Goal: Task Accomplishment & Management: Use online tool/utility

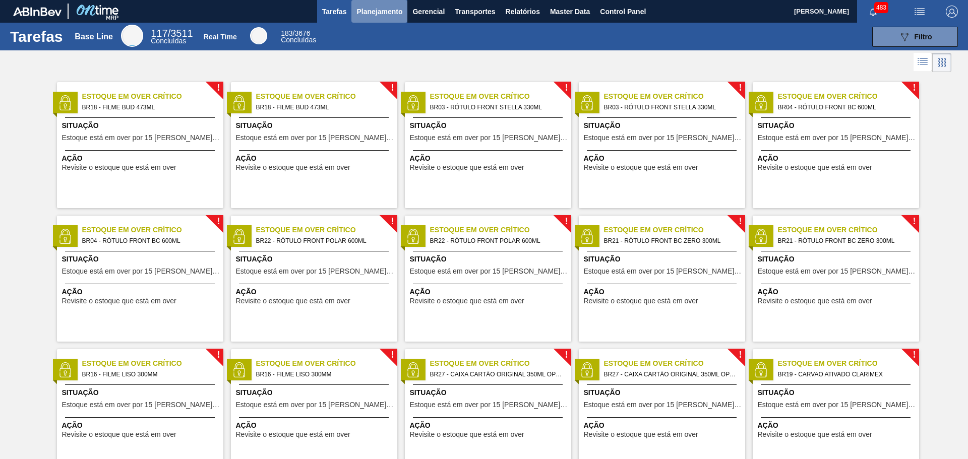
click at [391, 8] on span "Planejamento" at bounding box center [379, 12] width 46 height 12
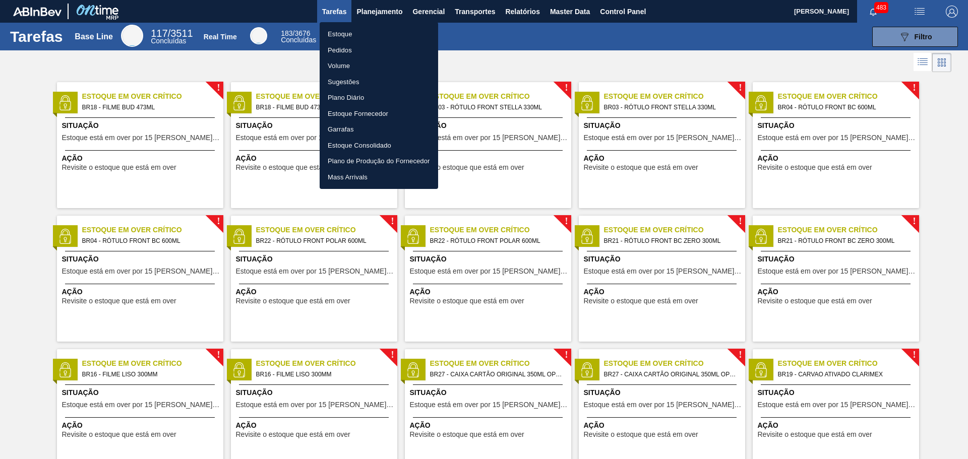
click at [348, 52] on li "Pedidos" at bounding box center [379, 50] width 118 height 16
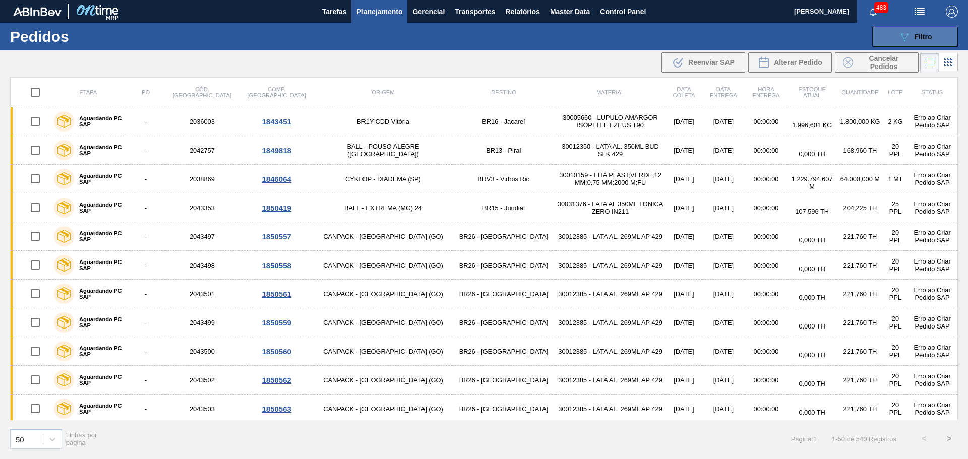
click at [903, 35] on icon "089F7B8B-B2A5-4AFE-B5C0-19BA573D28AC" at bounding box center [904, 37] width 12 height 12
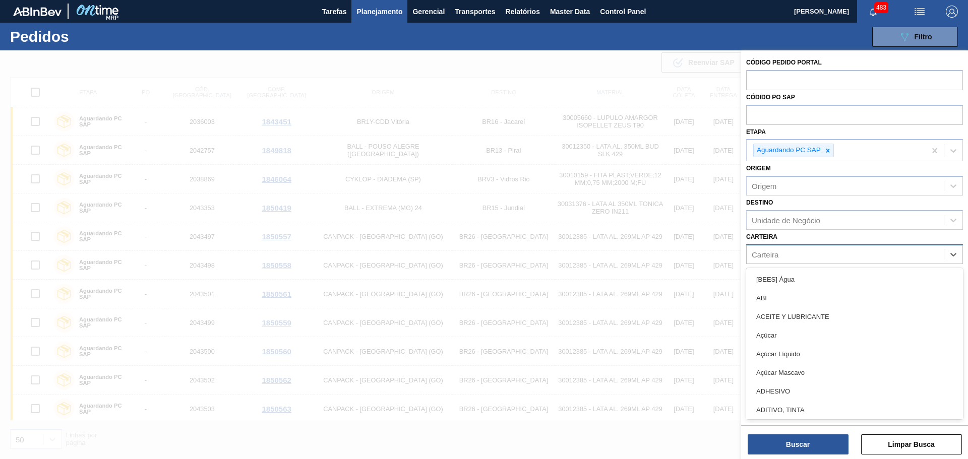
click at [797, 254] on div "Carteira" at bounding box center [844, 254] width 197 height 15
type input "lata"
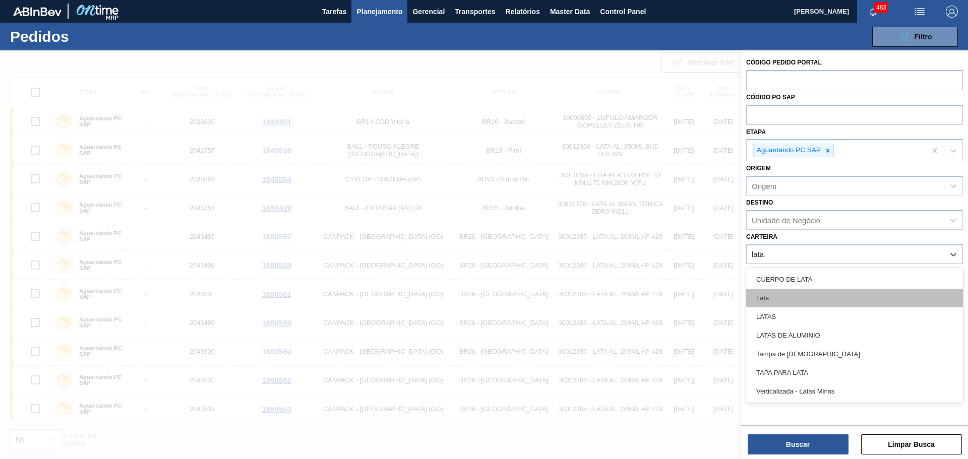
click at [787, 298] on div "Lata" at bounding box center [854, 298] width 217 height 19
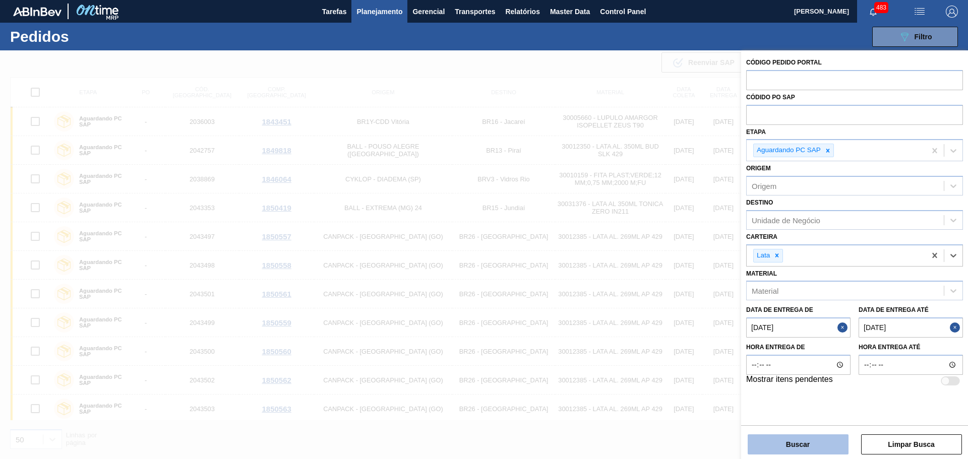
click at [795, 445] on button "Buscar" at bounding box center [797, 444] width 101 height 20
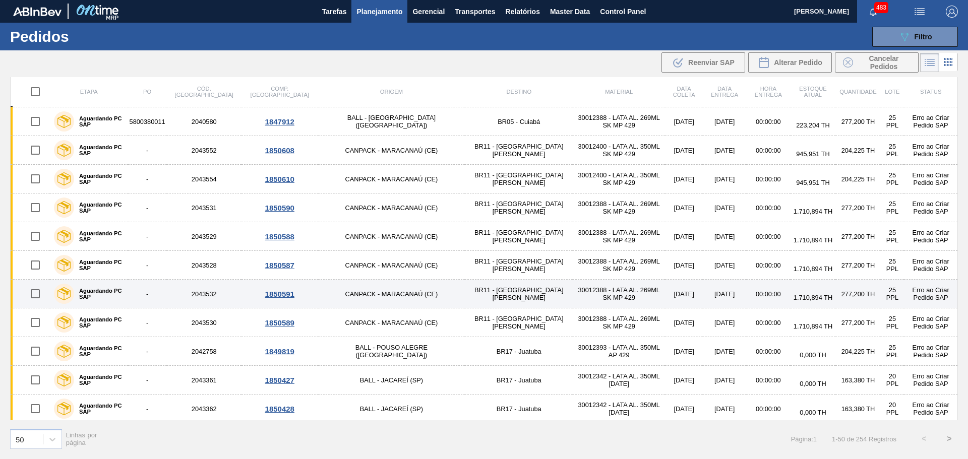
scroll to position [706, 0]
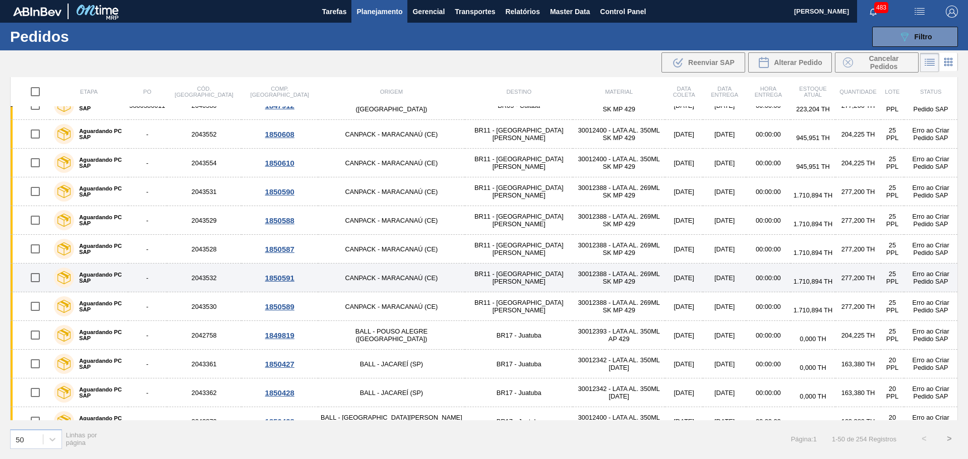
click at [703, 276] on td "[DATE]" at bounding box center [724, 278] width 43 height 29
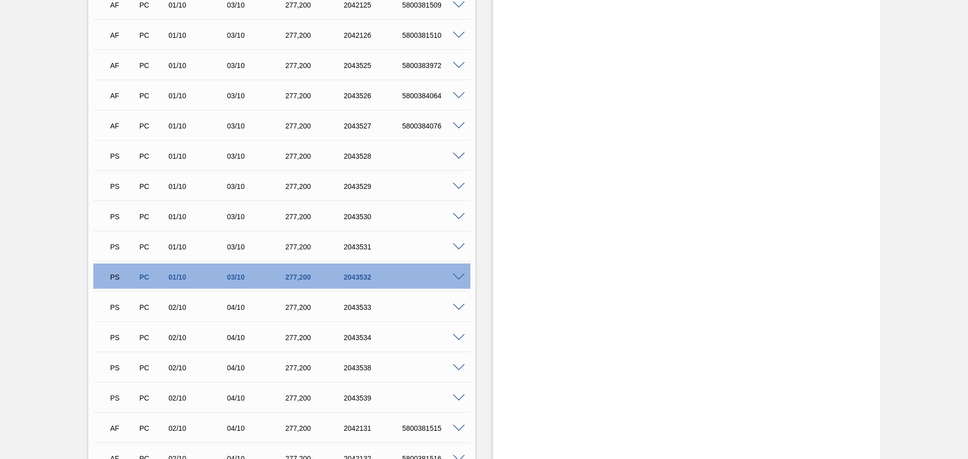
scroll to position [2520, 0]
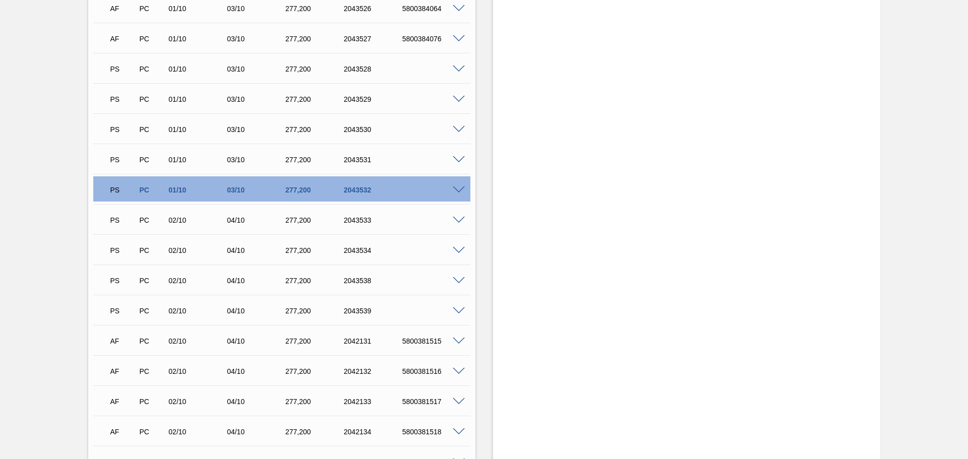
click at [454, 191] on span at bounding box center [459, 190] width 12 height 8
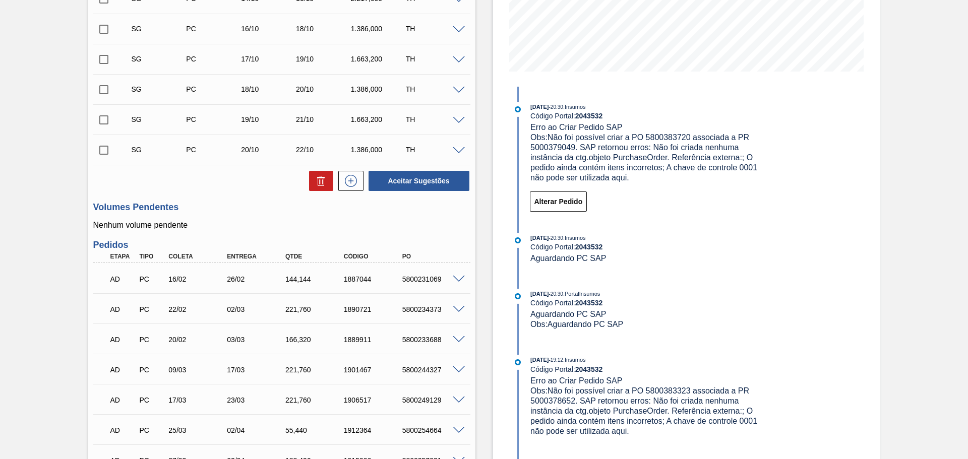
scroll to position [202, 0]
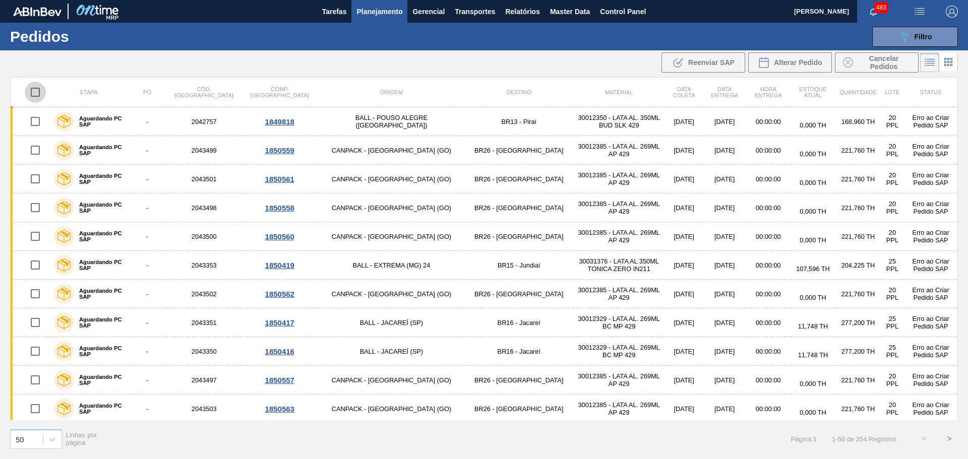
click at [37, 92] on input "checkbox" at bounding box center [35, 92] width 21 height 21
checkbox input "true"
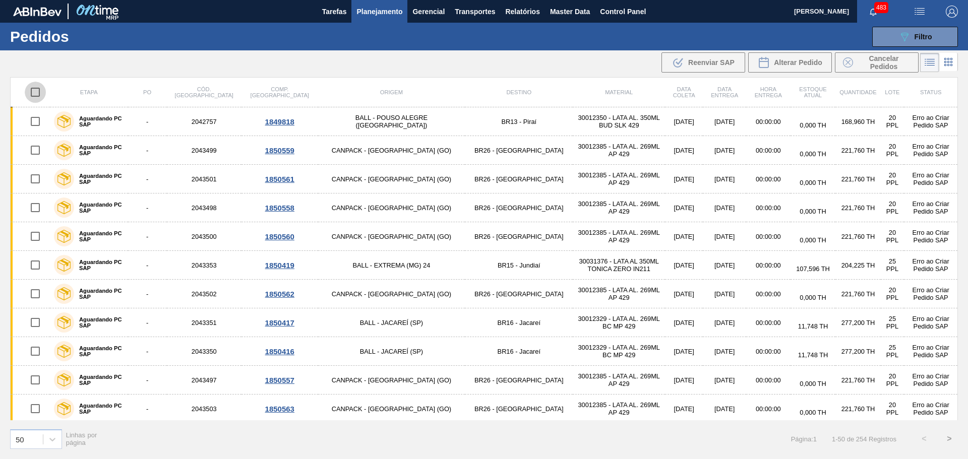
checkbox input "true"
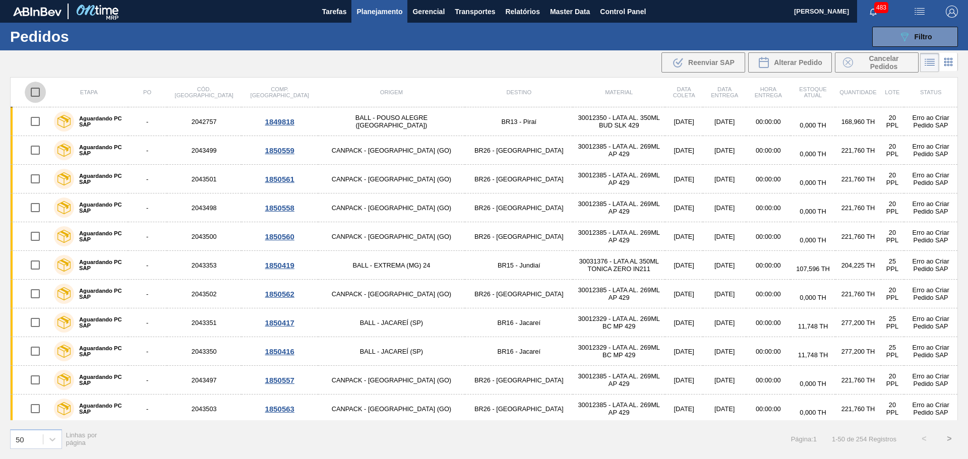
checkbox input "true"
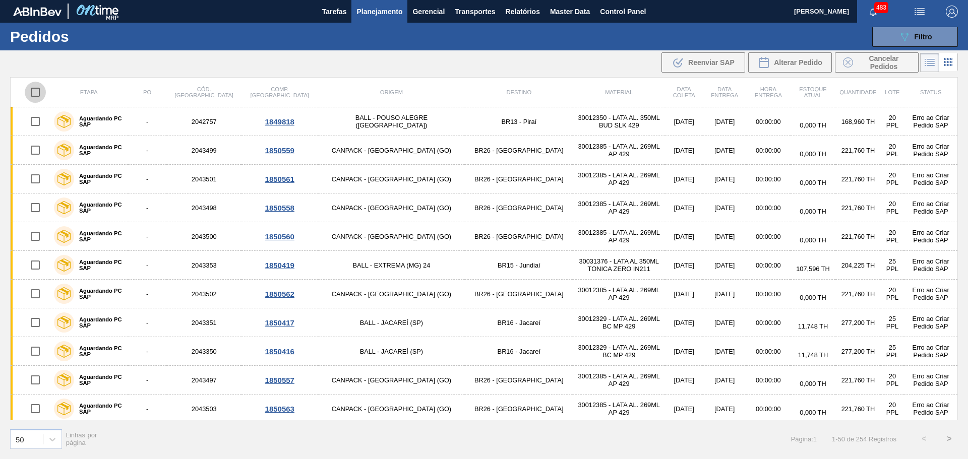
checkbox input "true"
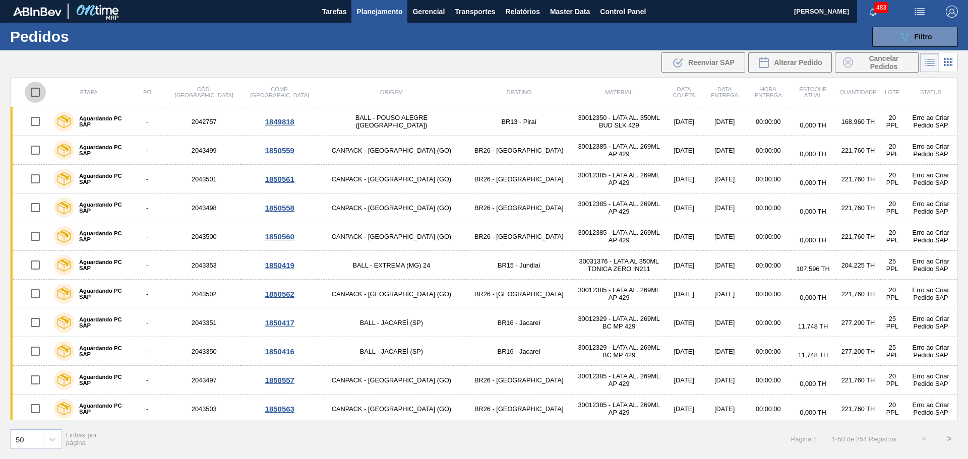
checkbox input "true"
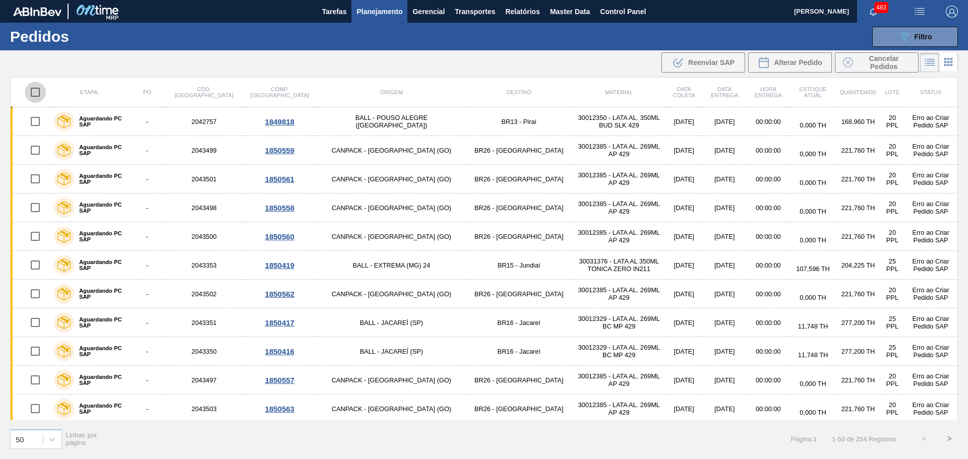
checkbox input "true"
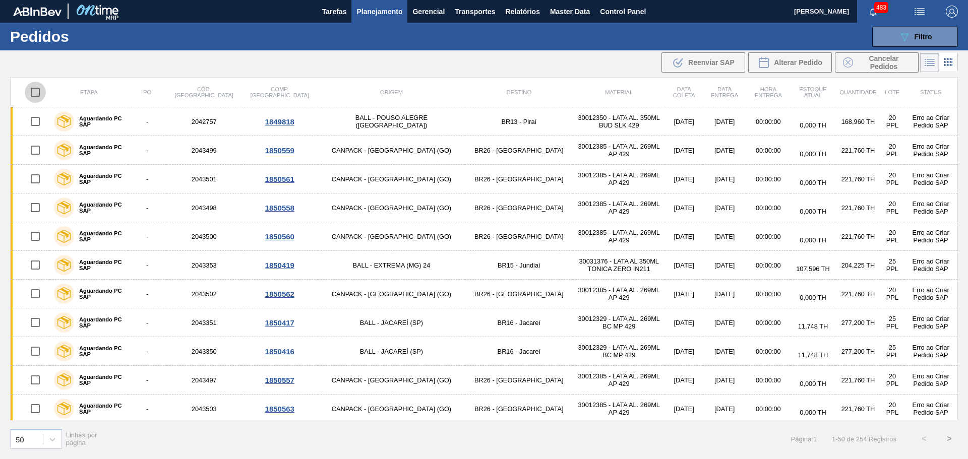
checkbox input "true"
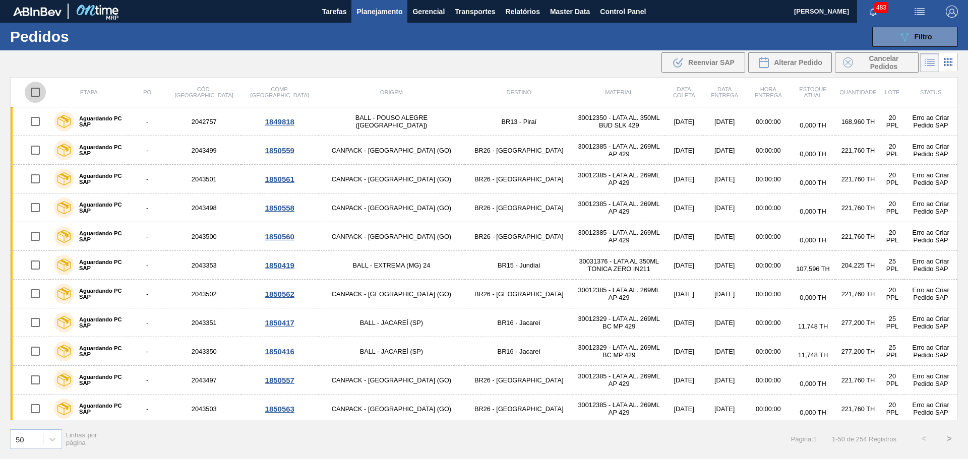
checkbox input "true"
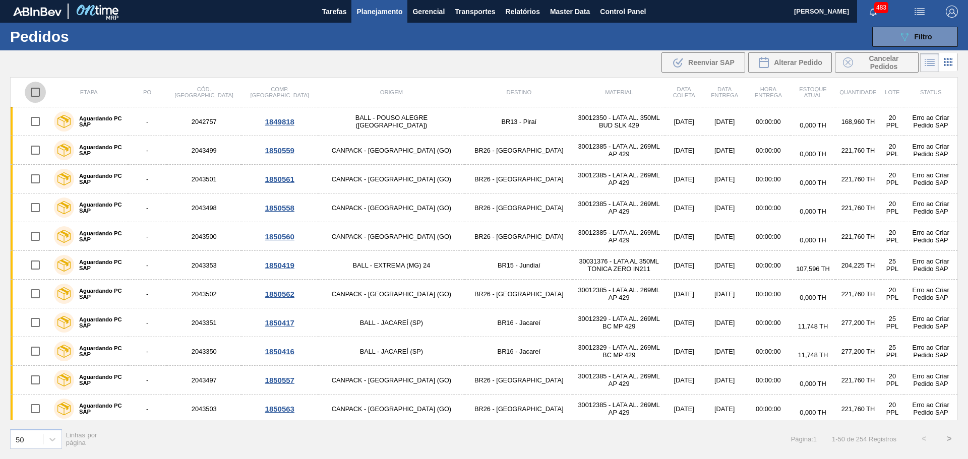
checkbox input "true"
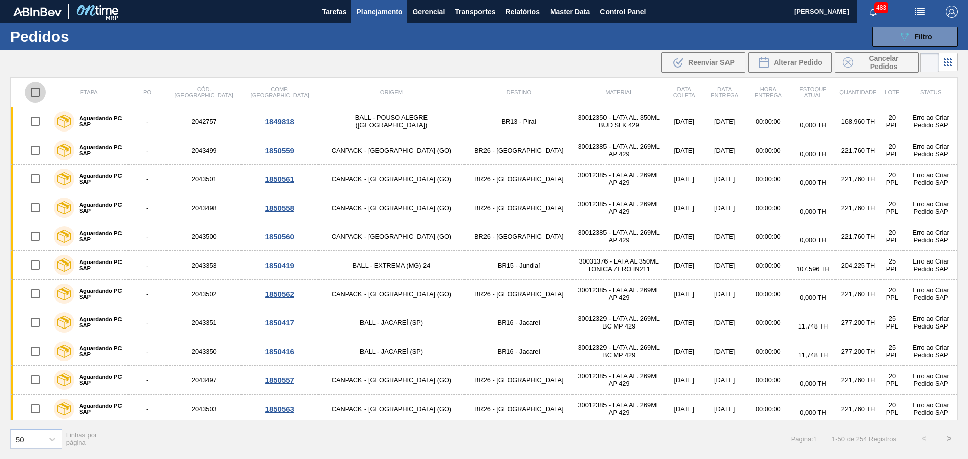
checkbox input "true"
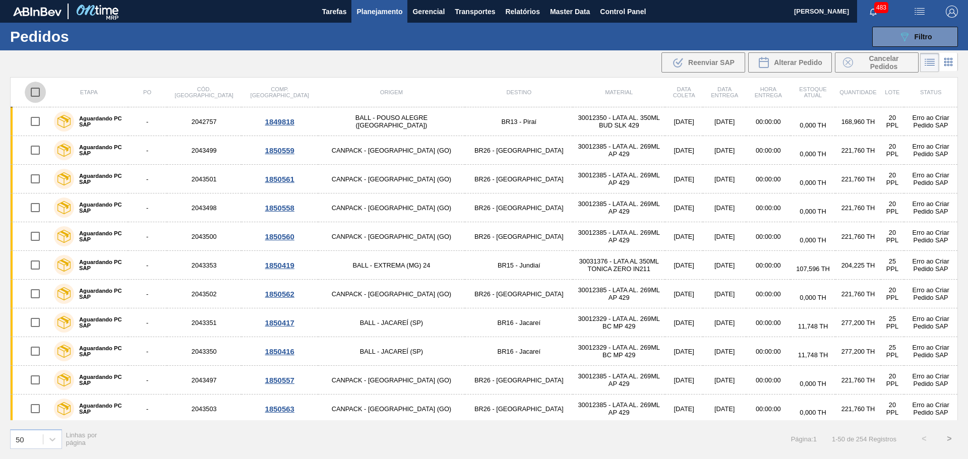
checkbox input "true"
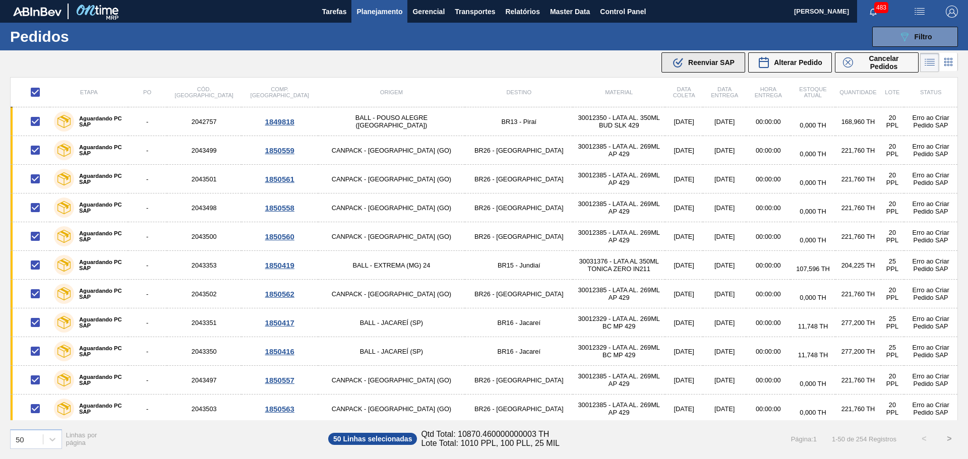
click at [712, 65] on span "Reenviar SAP" at bounding box center [711, 62] width 46 height 8
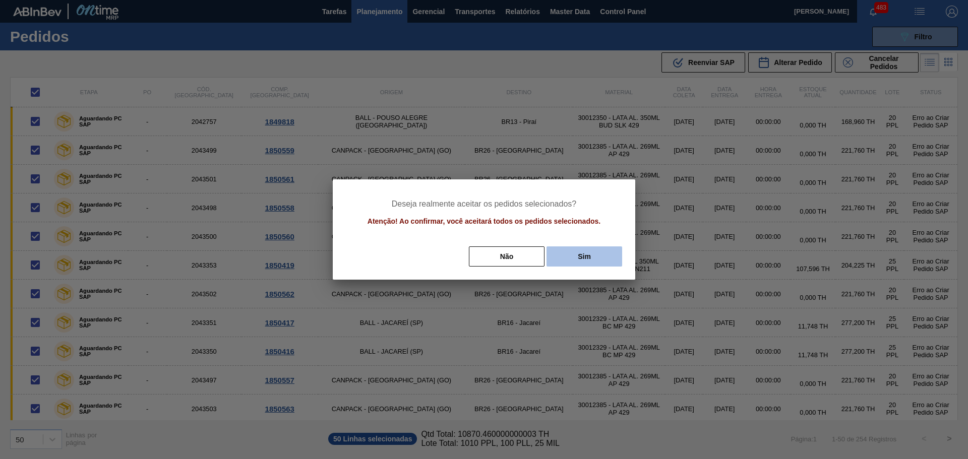
click at [586, 261] on button "Sim" at bounding box center [584, 256] width 76 height 20
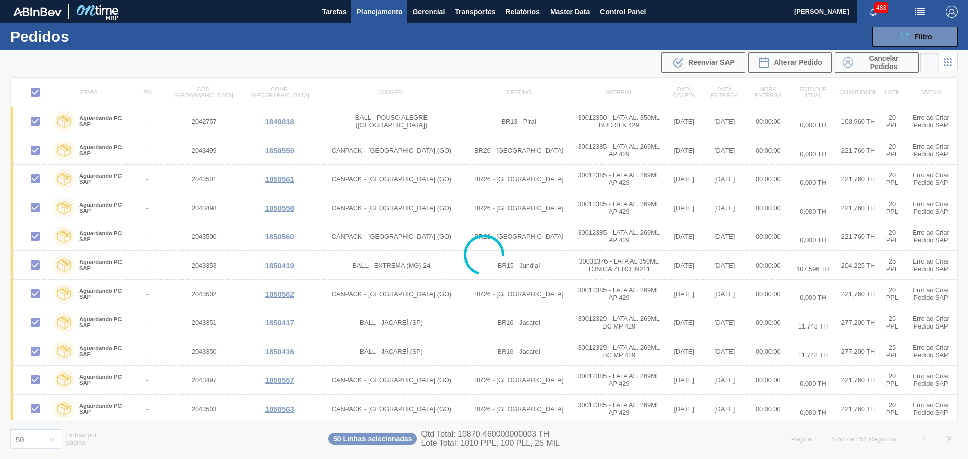
checkbox input "false"
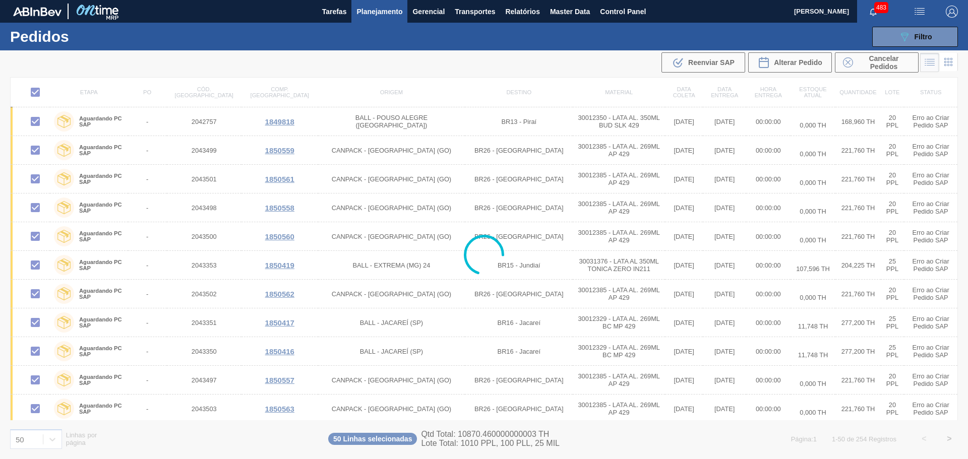
checkbox input "false"
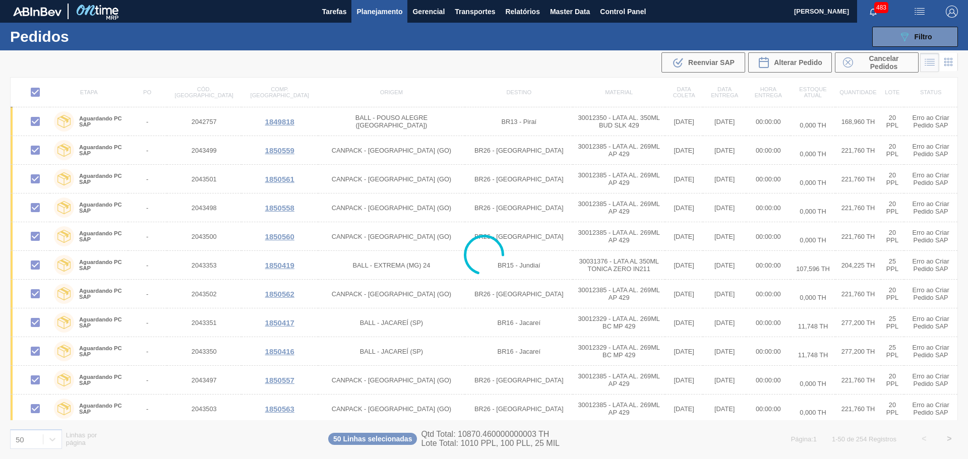
checkbox input "false"
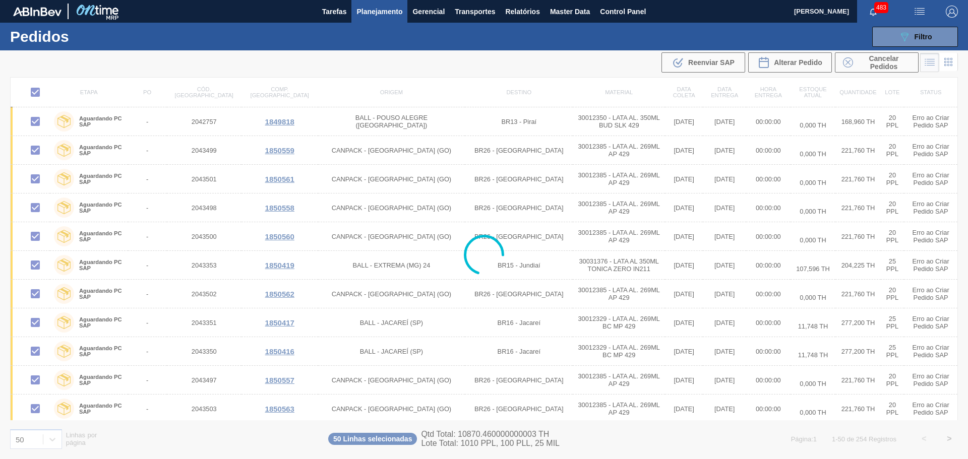
checkbox input "false"
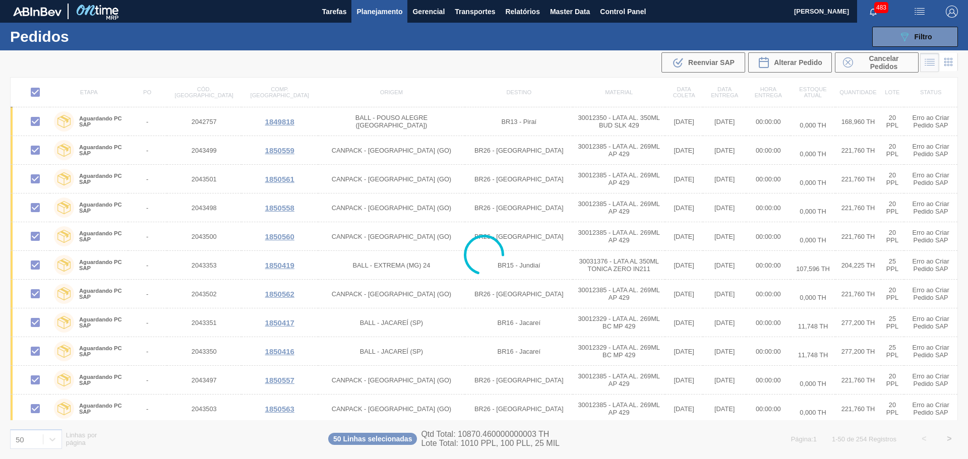
checkbox input "false"
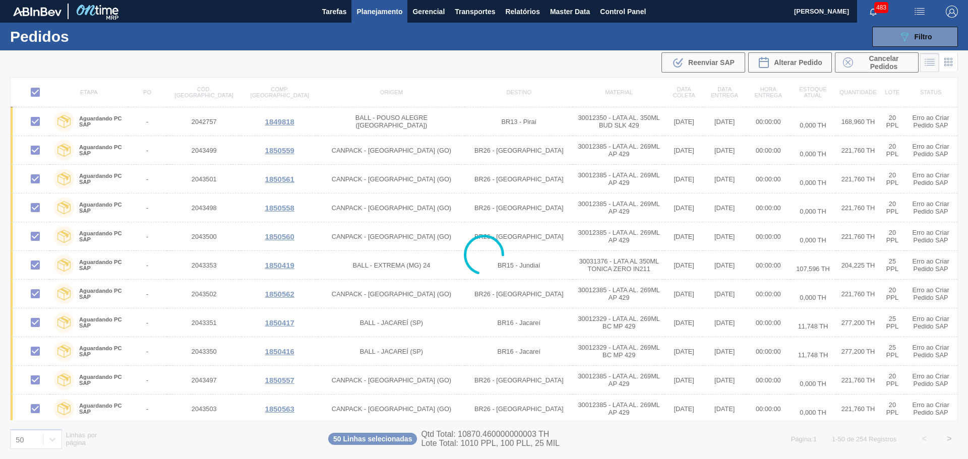
checkbox input "false"
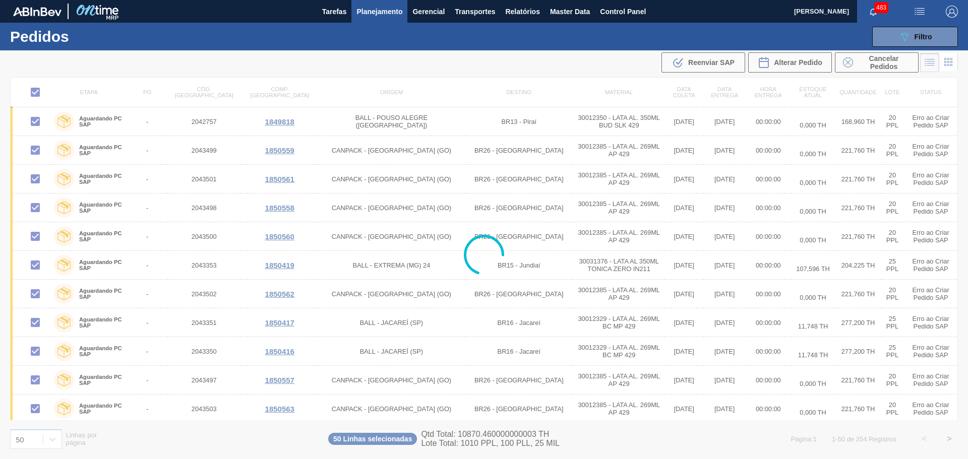
checkbox input "false"
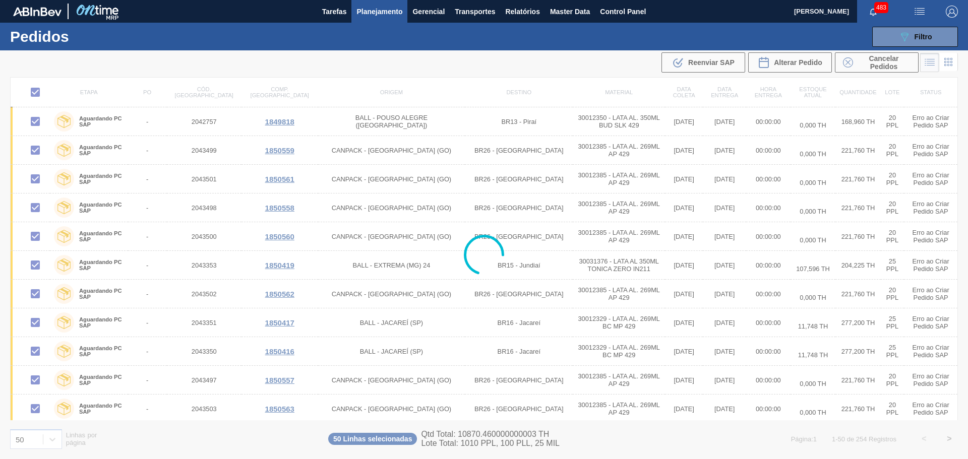
checkbox input "false"
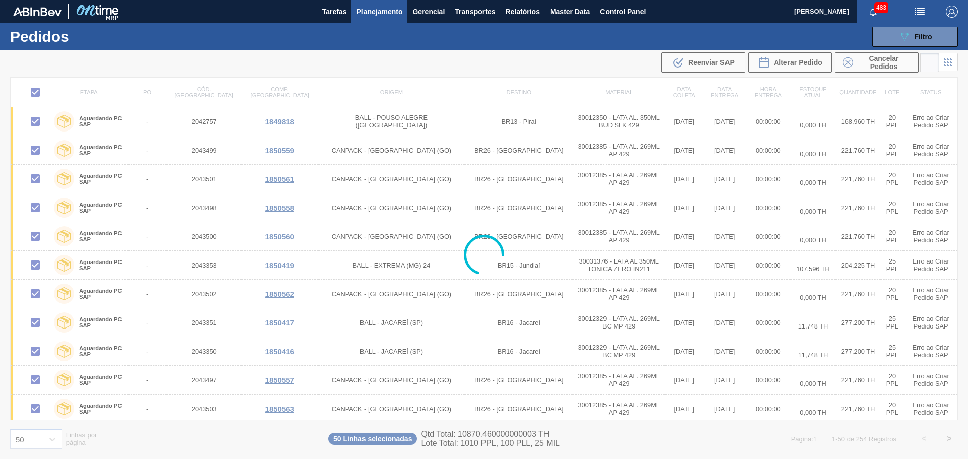
checkbox input "false"
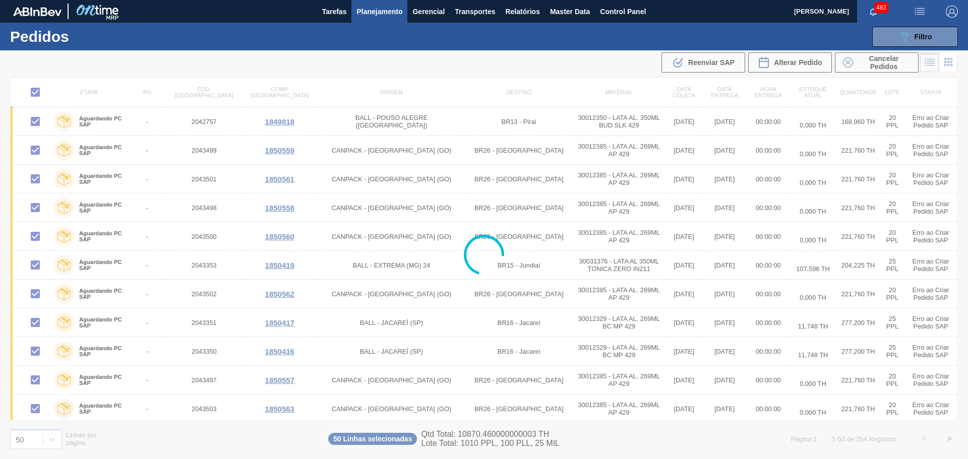
checkbox input "false"
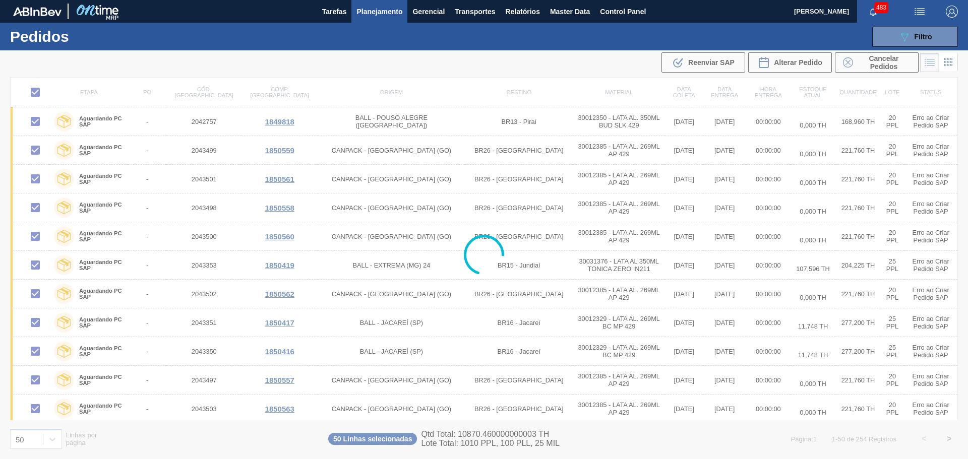
checkbox input "false"
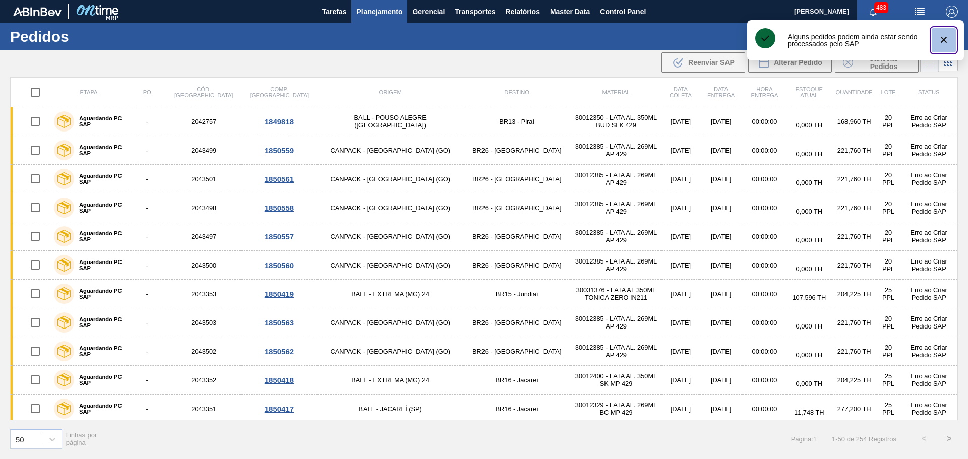
click at [947, 43] on icon "botão de ícone" at bounding box center [943, 40] width 12 height 12
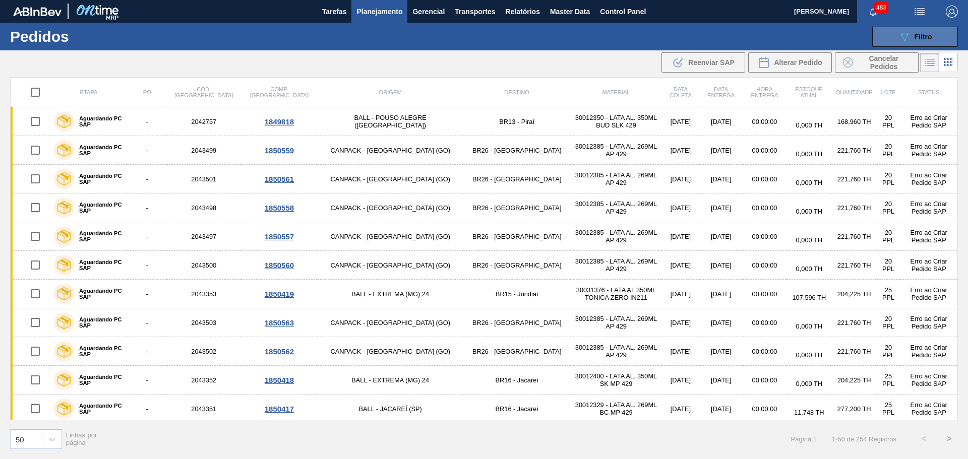
click at [918, 39] on span "Filtro" at bounding box center [923, 37] width 18 height 8
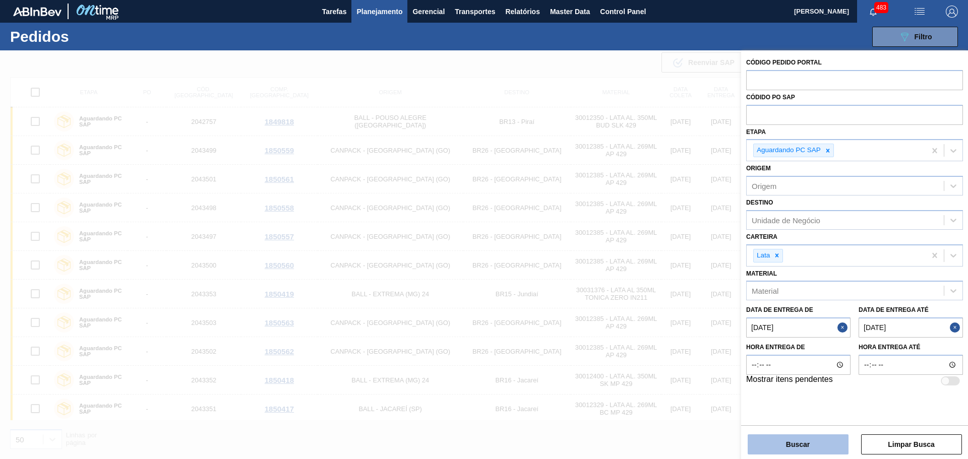
click at [794, 447] on button "Buscar" at bounding box center [797, 444] width 101 height 20
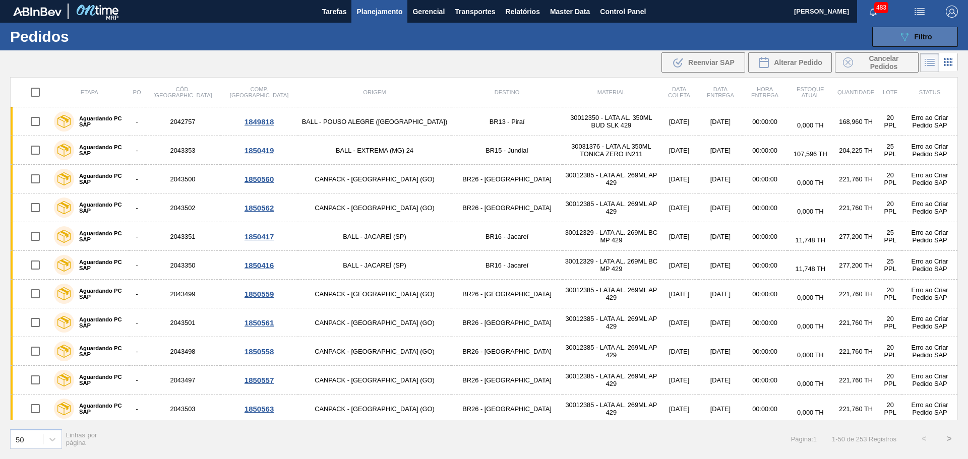
click at [906, 29] on button "089F7B8B-B2A5-4AFE-B5C0-19BA573D28AC Filtro" at bounding box center [915, 37] width 86 height 20
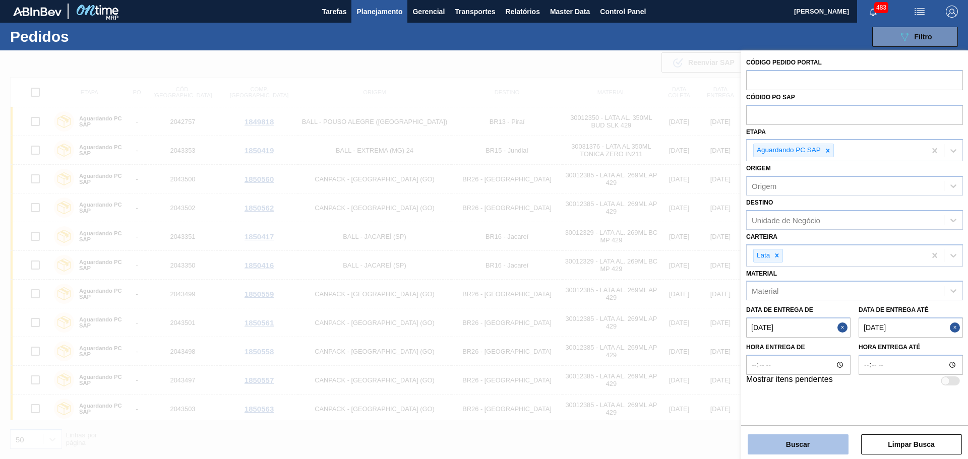
click at [803, 447] on button "Buscar" at bounding box center [797, 444] width 101 height 20
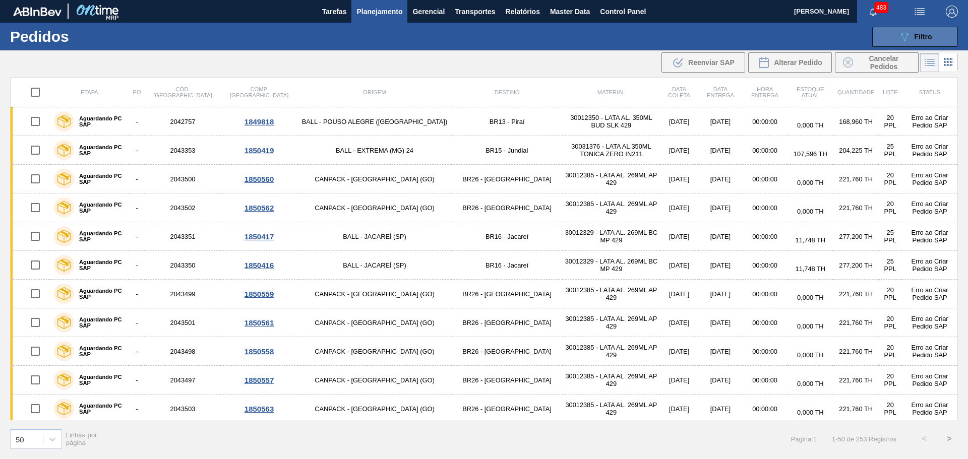
click at [907, 37] on icon "089F7B8B-B2A5-4AFE-B5C0-19BA573D28AC" at bounding box center [904, 37] width 12 height 12
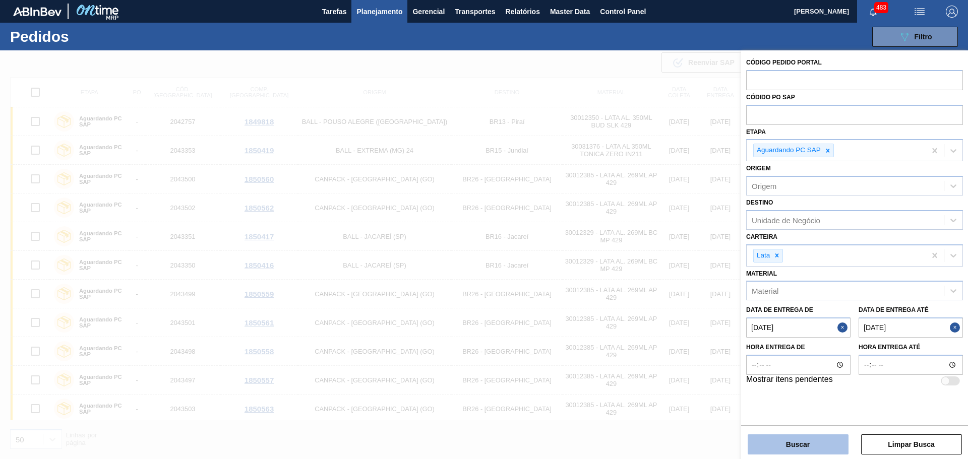
click at [782, 440] on button "Buscar" at bounding box center [797, 444] width 101 height 20
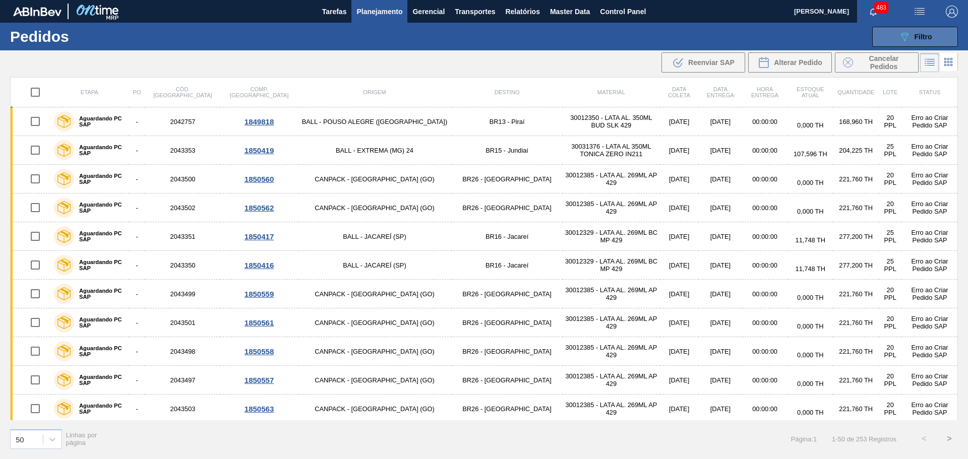
click at [899, 38] on icon "089F7B8B-B2A5-4AFE-B5C0-19BA573D28AC" at bounding box center [904, 37] width 12 height 12
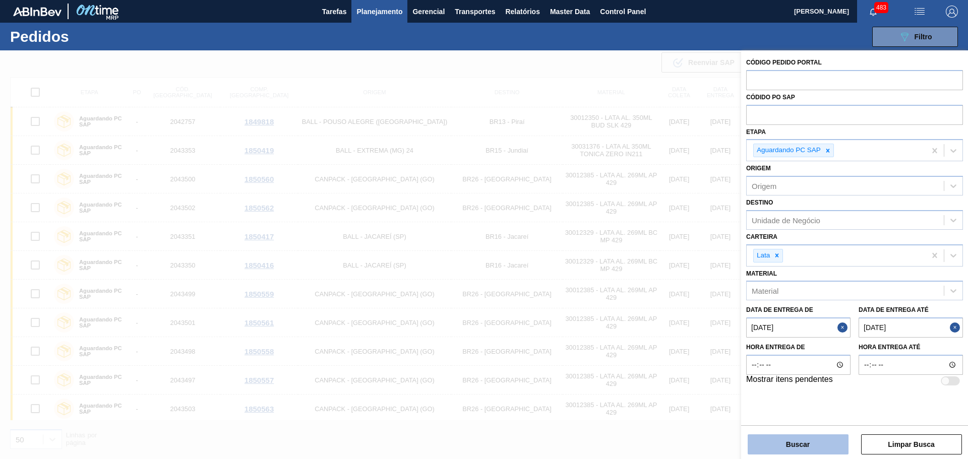
click at [802, 444] on button "Buscar" at bounding box center [797, 444] width 101 height 20
